Goal: Complete application form

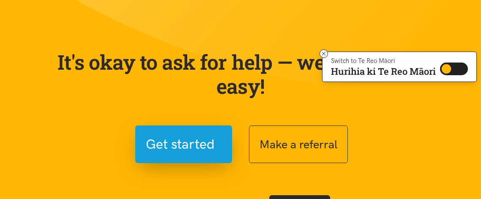
scroll to position [48, 0]
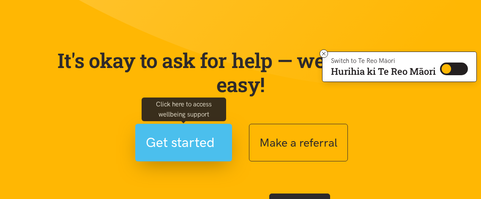
click at [167, 138] on span "Get started" at bounding box center [180, 143] width 69 height 22
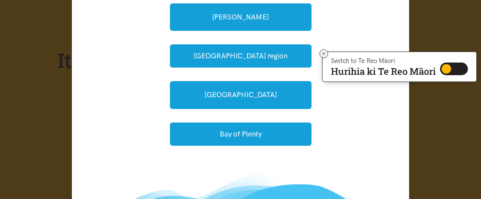
scroll to position [115, 0]
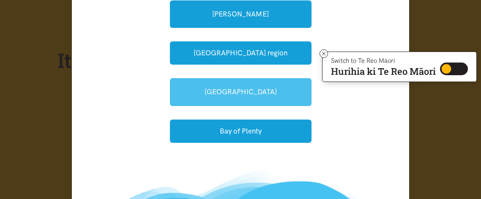
click at [268, 94] on link "[GEOGRAPHIC_DATA]" at bounding box center [241, 91] width 142 height 27
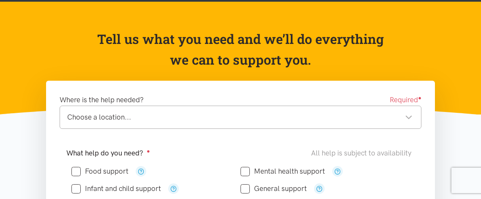
scroll to position [61, 0]
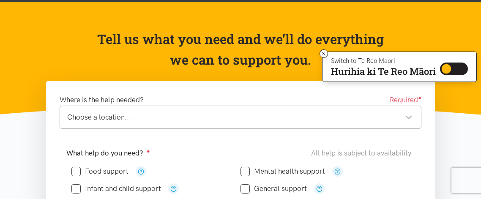
click at [269, 117] on div "Choose a location..." at bounding box center [240, 117] width 346 height 11
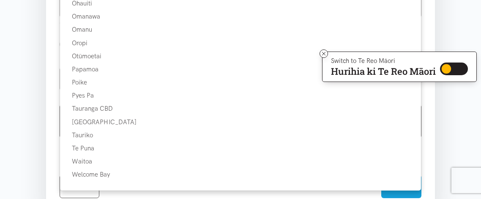
scroll to position [445, 0]
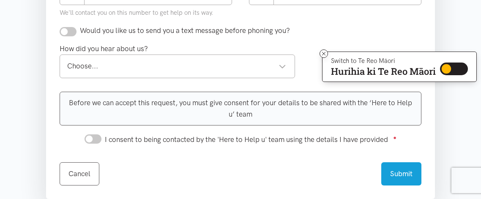
click at [205, 60] on div "Choose..." at bounding box center [176, 65] width 219 height 11
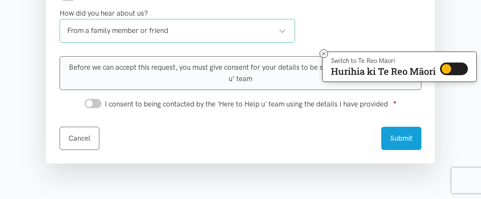
scroll to position [484, 0]
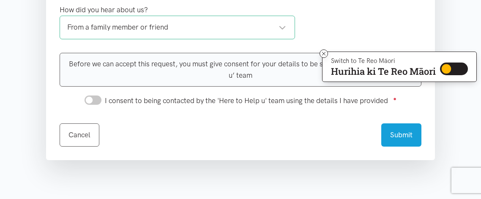
click at [94, 99] on input "I consent to being contacted by the 'Here to Help u' team using the details I h…" at bounding box center [93, 100] width 17 height 9
checkbox input "true"
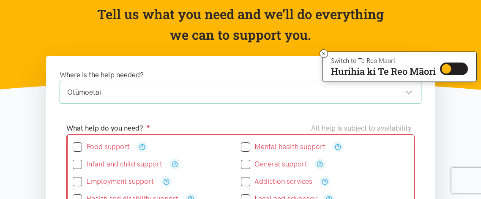
scroll to position [84, 0]
